Goal: Information Seeking & Learning: Learn about a topic

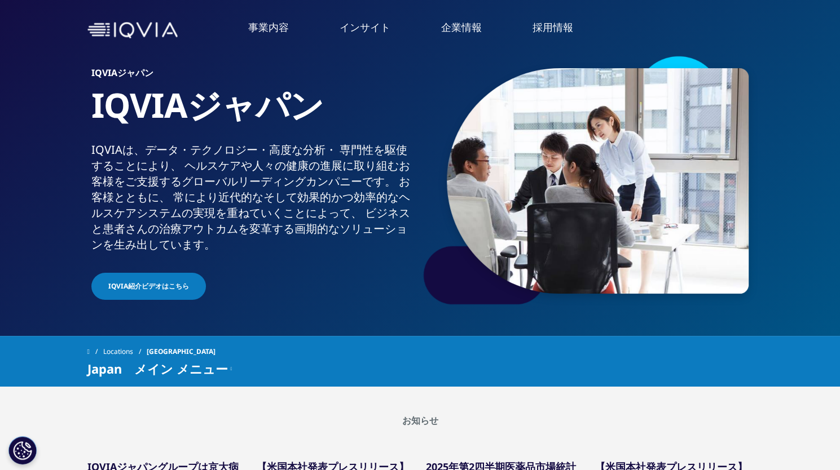
scroll to position [37, 0]
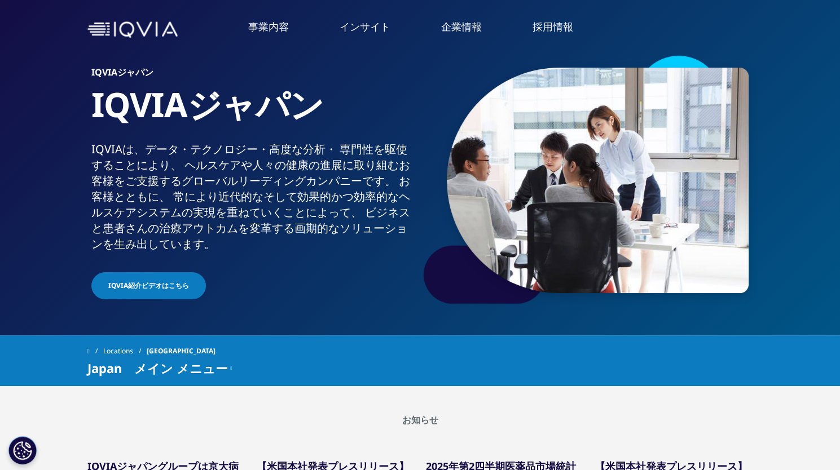
click at [45, 116] on li "概要" at bounding box center [154, 110] width 274 height 23
click at [20, 105] on link "概要" at bounding box center [154, 105] width 274 height 13
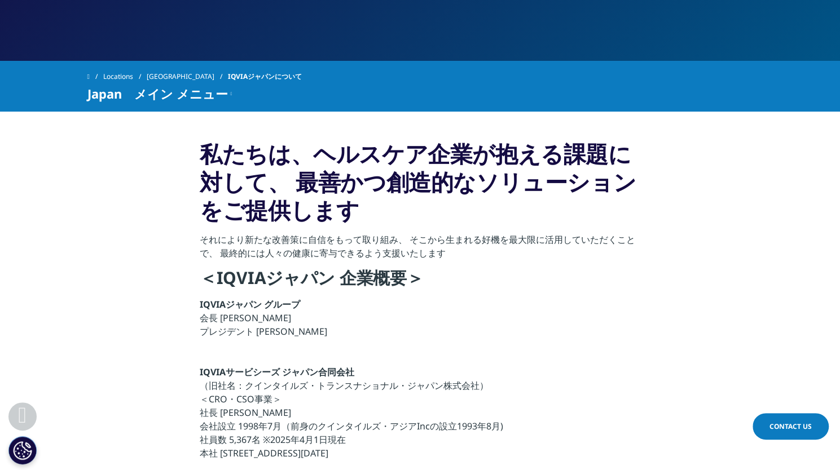
scroll to position [167, 0]
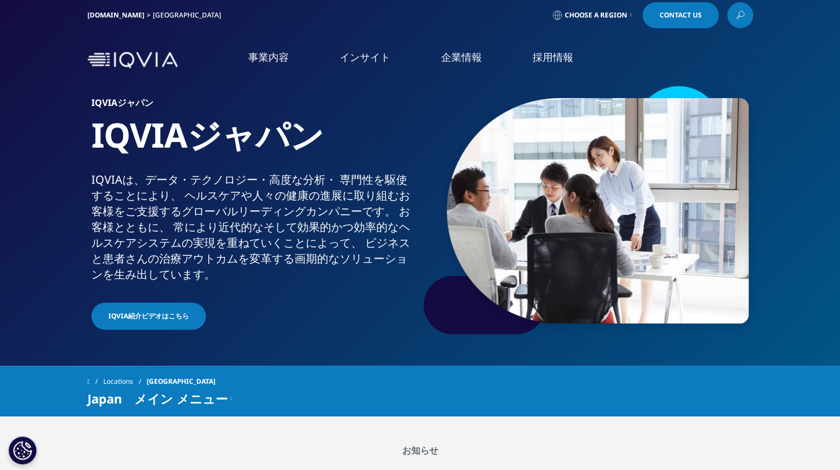
scroll to position [6, 0]
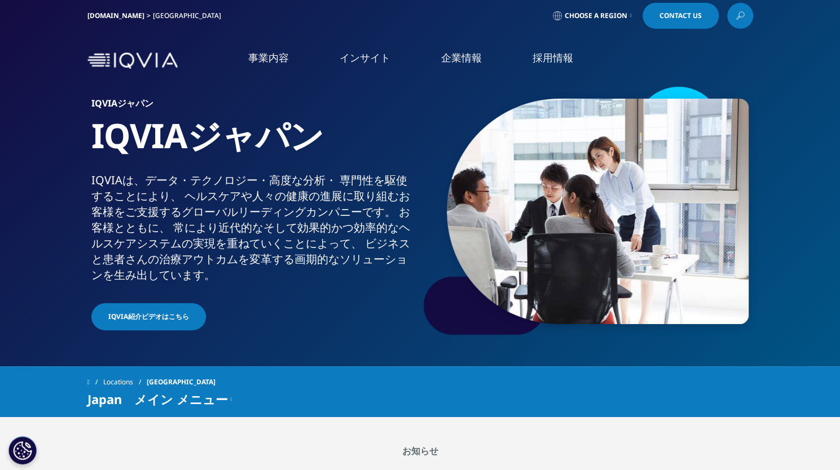
click at [47, 166] on li "IQVIA Connected Intelligence" at bounding box center [154, 164] width 274 height 22
click at [62, 162] on link "IQVIA Connected Intelligence" at bounding box center [154, 159] width 274 height 12
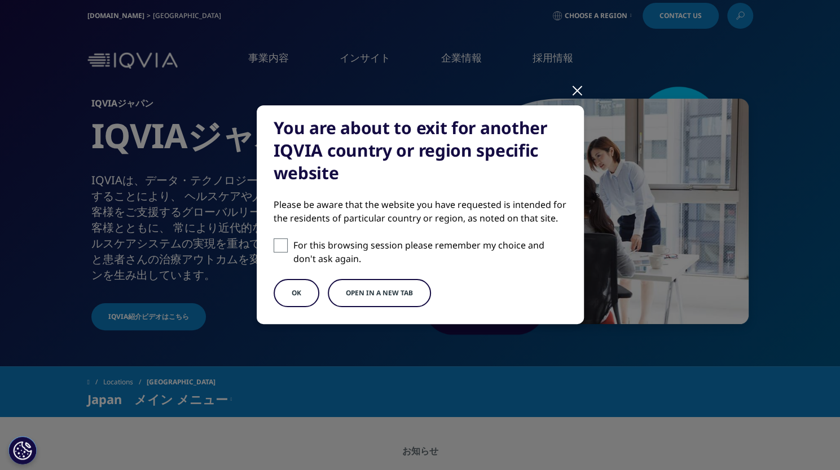
click at [571, 83] on div at bounding box center [577, 89] width 13 height 31
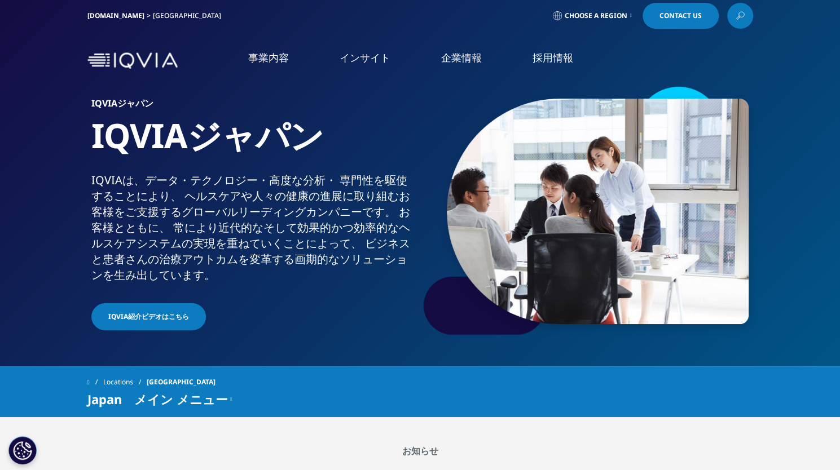
click at [43, 198] on link "社会貢献活動" at bounding box center [154, 203] width 274 height 13
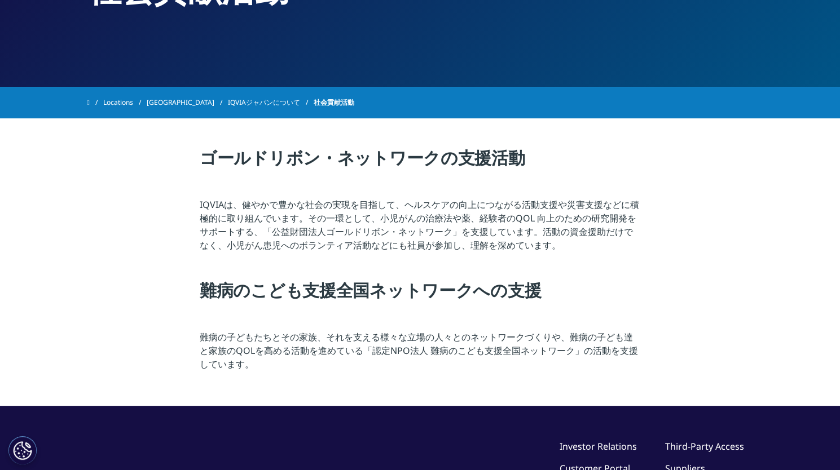
scroll to position [143, 0]
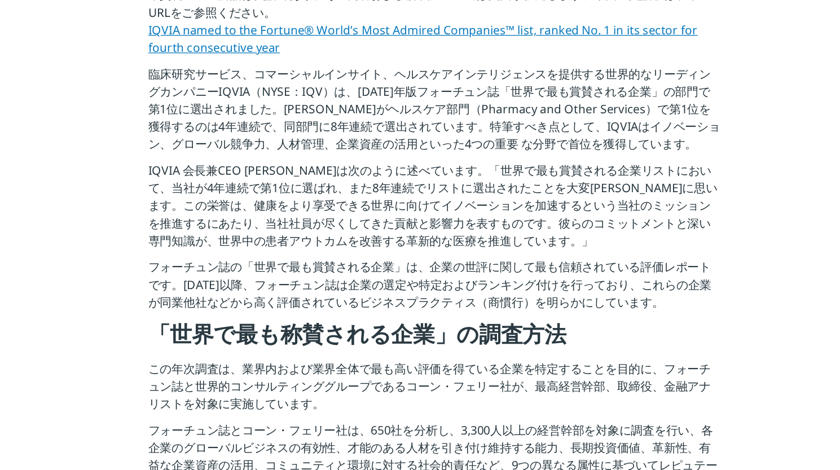
scroll to position [518, 0]
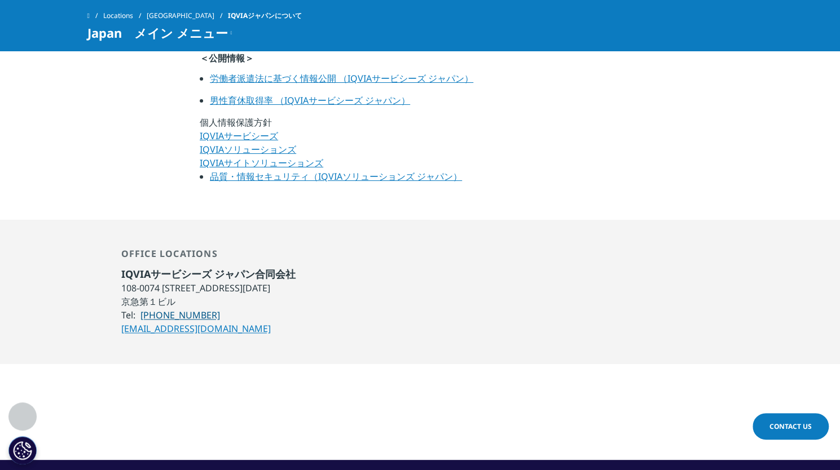
scroll to position [803, 0]
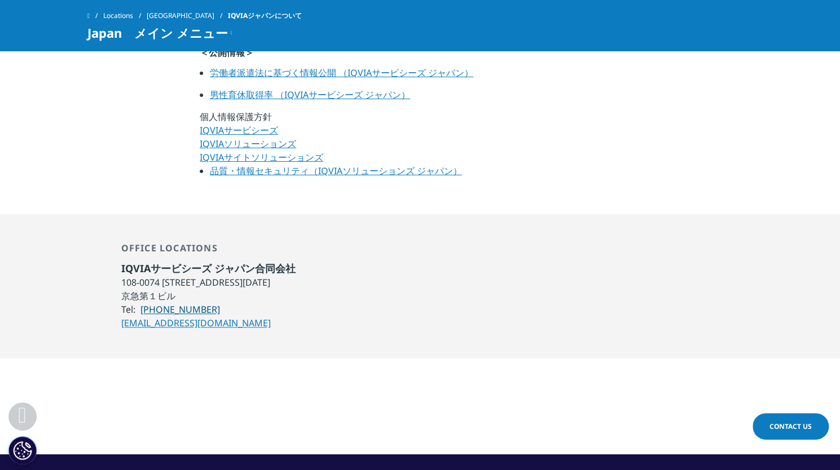
click at [220, 29] on span "Japan　メイン メニュー" at bounding box center [157, 33] width 140 height 14
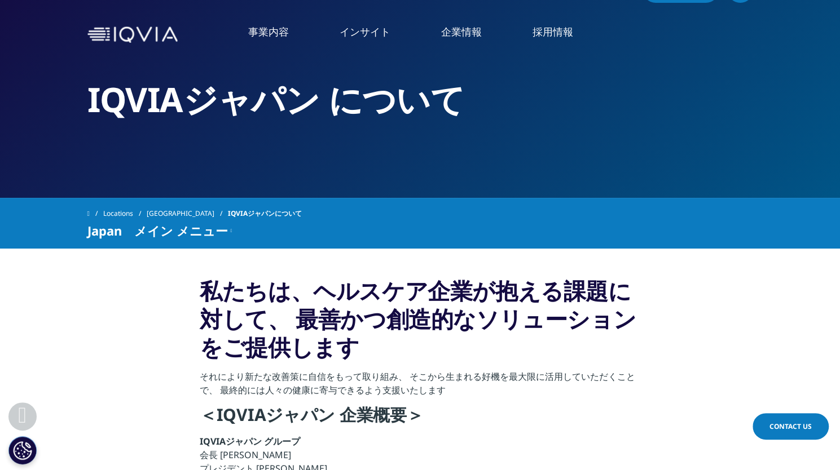
scroll to position [0, 0]
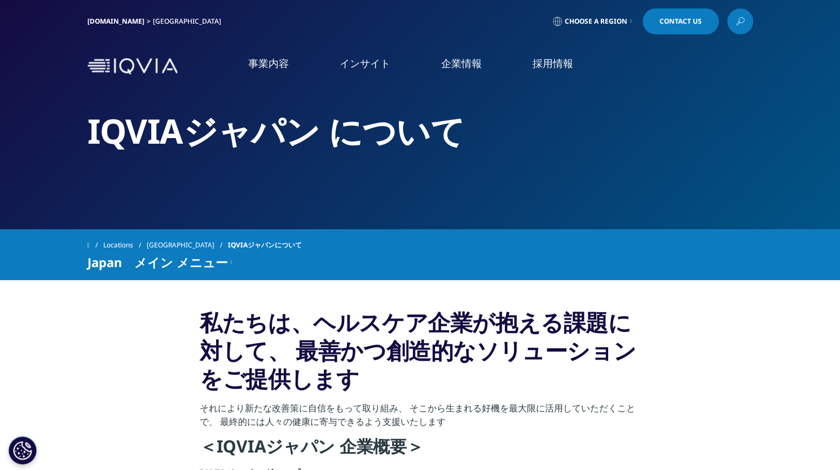
click at [527, 428] on p "それにより新たな改善策に自信をもって取り組み、 そこから生まれる好機を最大限に活用していただくことで、 最終的には人々の健康に寄与できるよう支援いたします" at bounding box center [420, 419] width 441 height 34
